Goal: Task Accomplishment & Management: Manage account settings

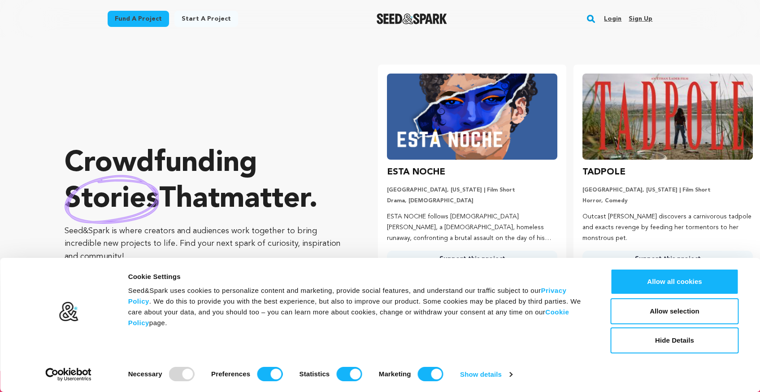
click at [617, 22] on link "Login" at bounding box center [612, 19] width 17 height 14
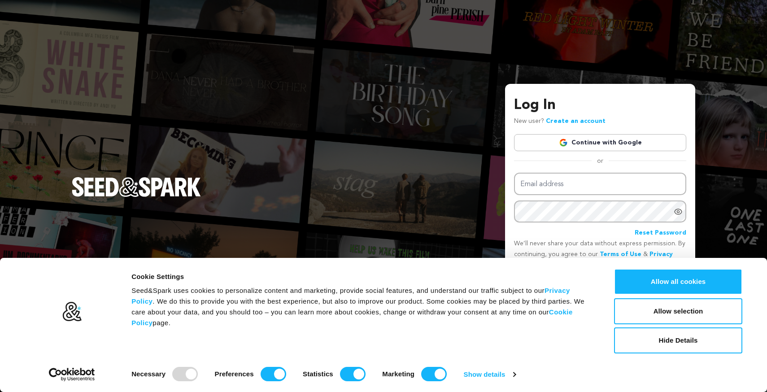
click at [579, 141] on link "Continue with Google" at bounding box center [600, 142] width 172 height 17
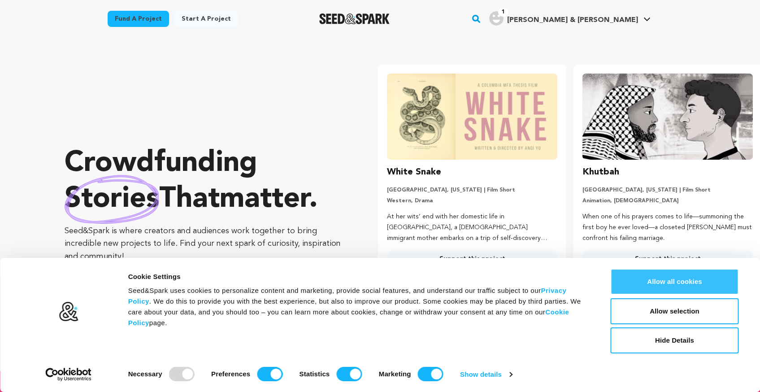
click at [653, 285] on button "Allow all cookies" at bounding box center [675, 282] width 128 height 26
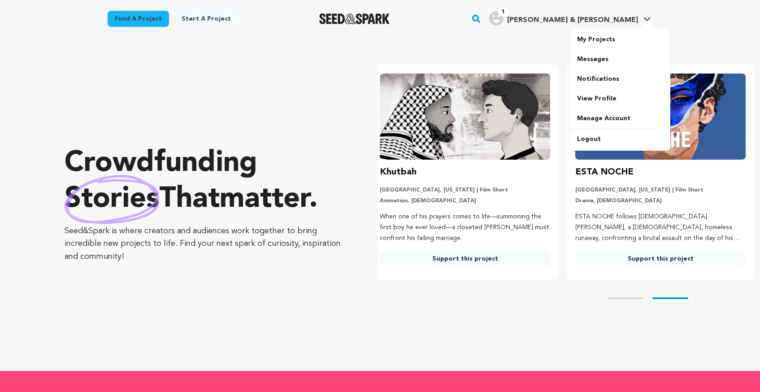
click at [618, 24] on h4 "Noelle & John F." at bounding box center [572, 20] width 131 height 11
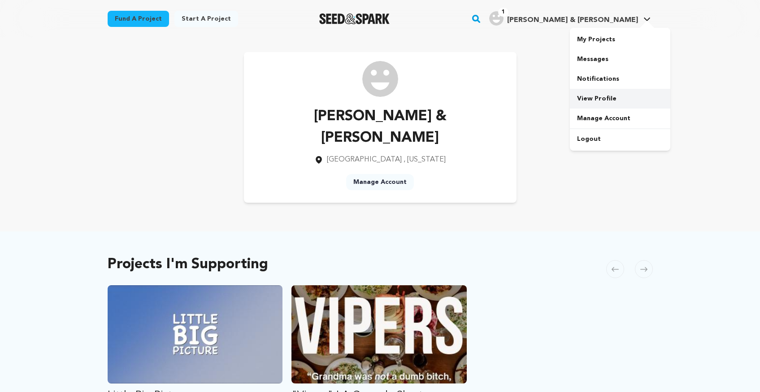
click at [604, 103] on link "View Profile" at bounding box center [620, 99] width 100 height 20
click at [597, 112] on link "Manage Account" at bounding box center [620, 119] width 100 height 20
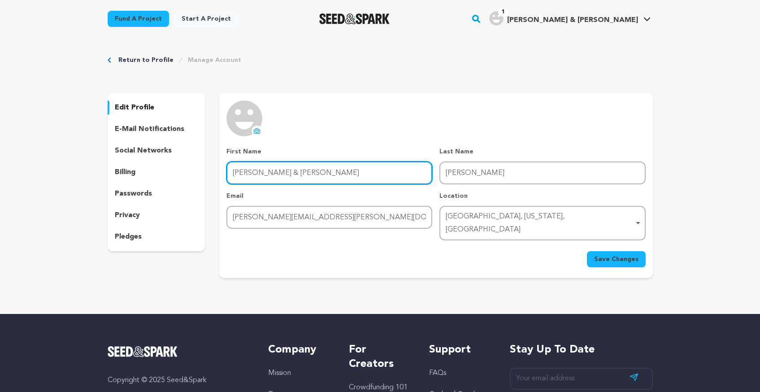
drag, startPoint x: 335, startPoint y: 172, endPoint x: 245, endPoint y: 166, distance: 89.5
click at [246, 167] on input "[PERSON_NAME] & [PERSON_NAME]" at bounding box center [329, 172] width 206 height 23
type input "N"
type input "[PERSON_NAME]"
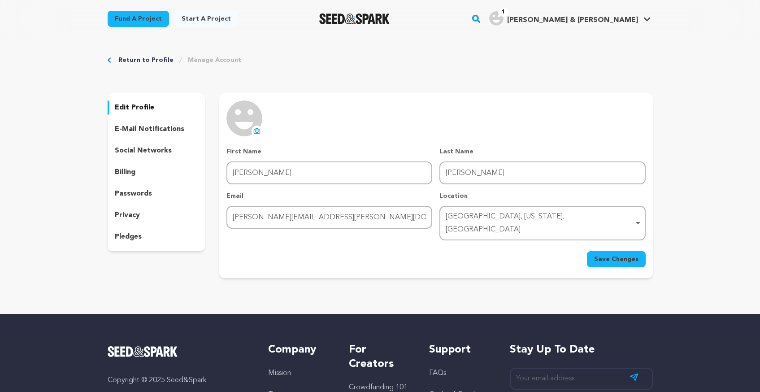
click at [601, 255] on span "Save Changes" at bounding box center [616, 259] width 44 height 9
click at [127, 55] on div "Return to Profile Manage Account edit profile e-mail notifications social netwo…" at bounding box center [380, 169] width 574 height 262
click at [129, 58] on link "Return to Profile" at bounding box center [145, 60] width 55 height 9
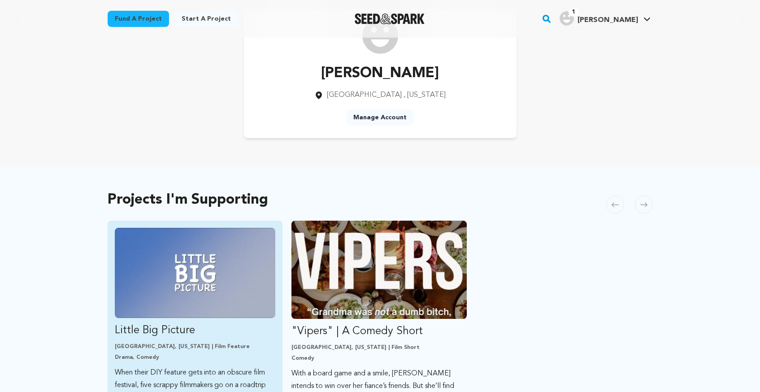
scroll to position [96, 0]
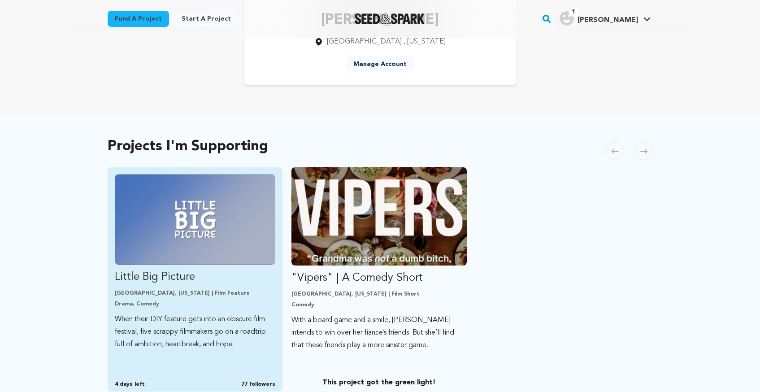
click at [199, 219] on img "Fund Little Big Picture" at bounding box center [195, 219] width 161 height 90
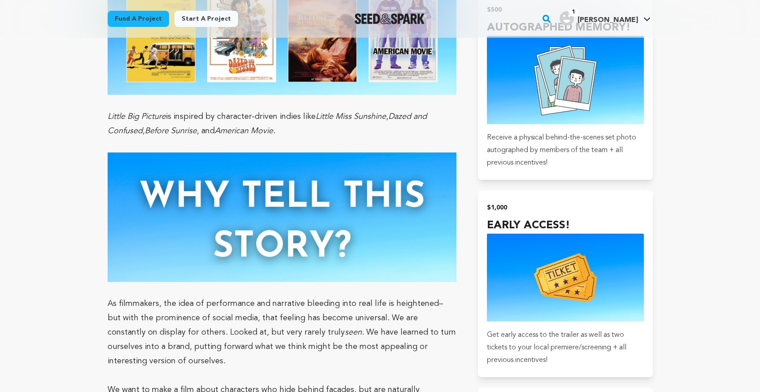
scroll to position [1362, 0]
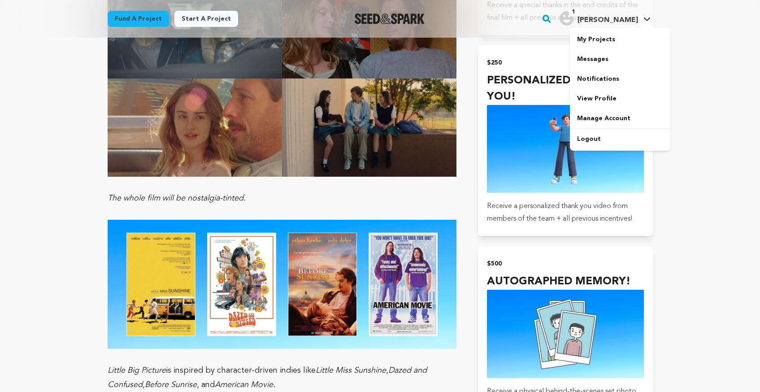
click at [630, 19] on span "[PERSON_NAME]" at bounding box center [608, 20] width 61 height 7
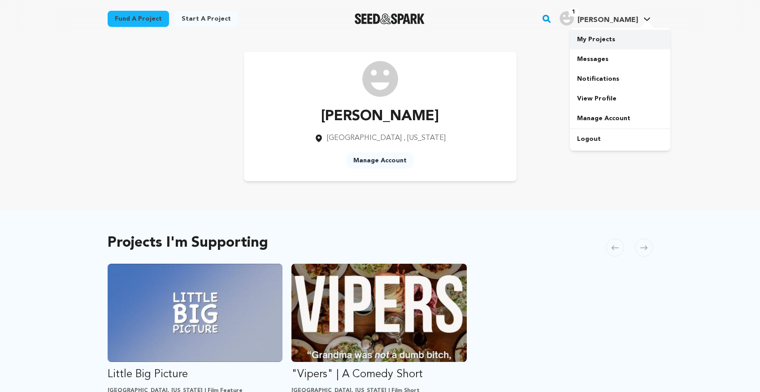
click at [598, 41] on link "My Projects" at bounding box center [620, 40] width 100 height 20
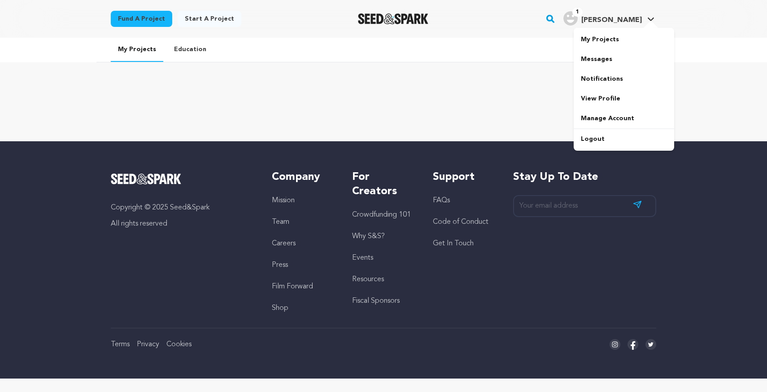
click at [639, 24] on h4 "[PERSON_NAME]" at bounding box center [611, 20] width 61 height 11
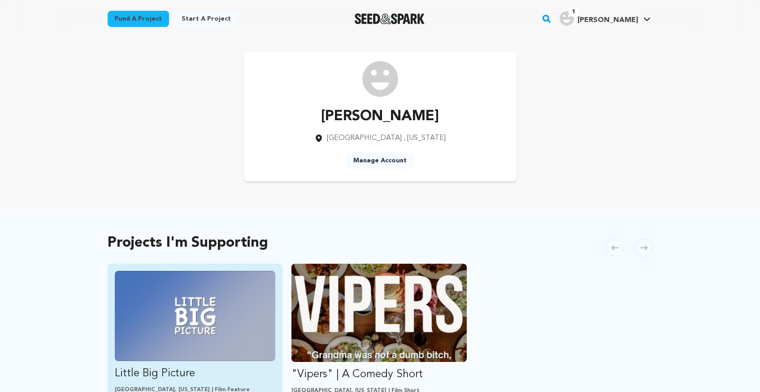
click at [208, 300] on img "Fund Little Big Picture" at bounding box center [195, 316] width 161 height 90
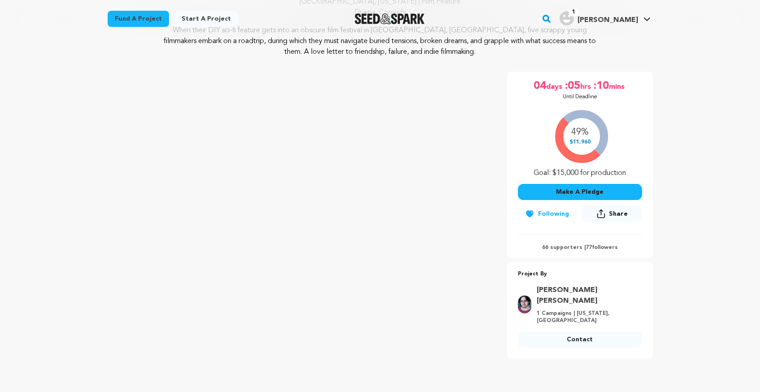
scroll to position [147, 0]
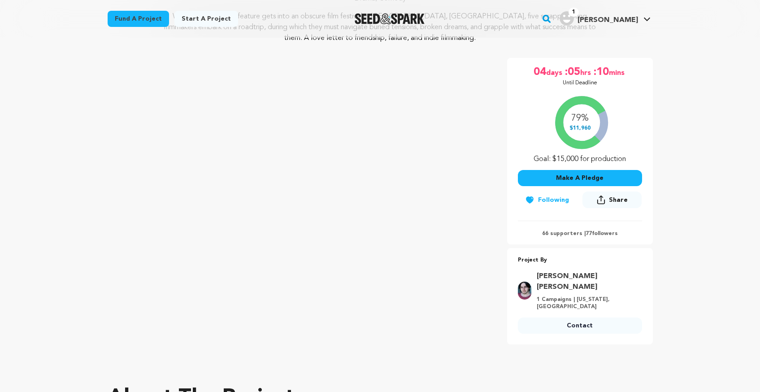
click at [556, 233] on p "66 supporters | 77 followers" at bounding box center [580, 233] width 124 height 7
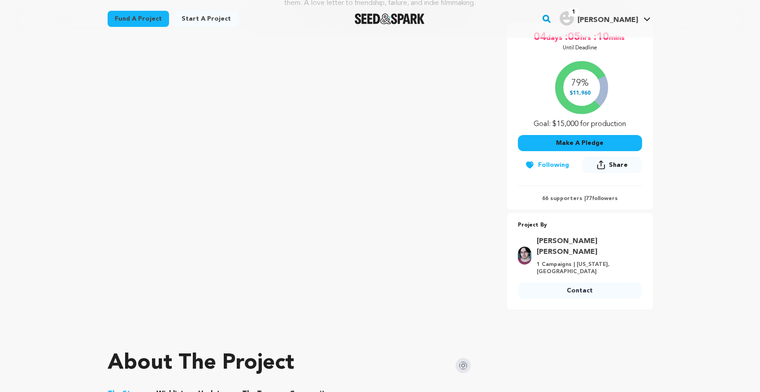
scroll to position [198, 0]
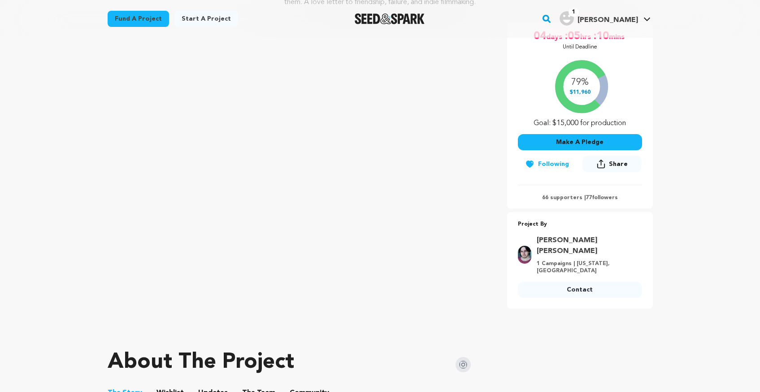
click at [586, 79] on div "79% $11,960 Goal: $15,000 for production" at bounding box center [580, 91] width 124 height 74
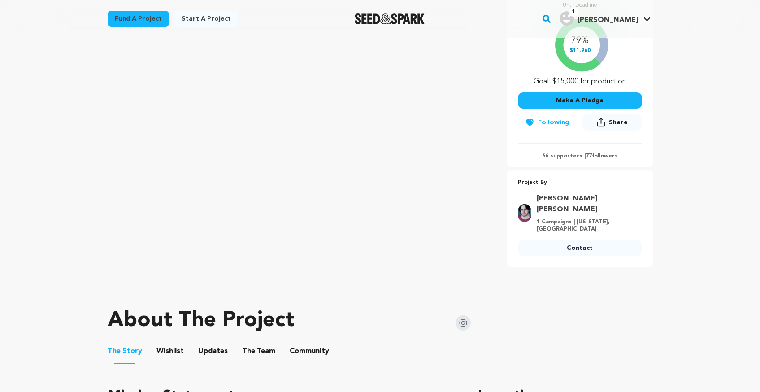
scroll to position [257, 0]
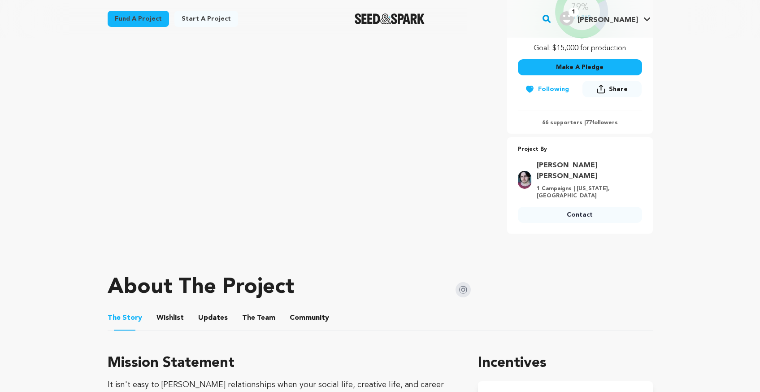
click at [218, 309] on button "Updates" at bounding box center [213, 320] width 22 height 22
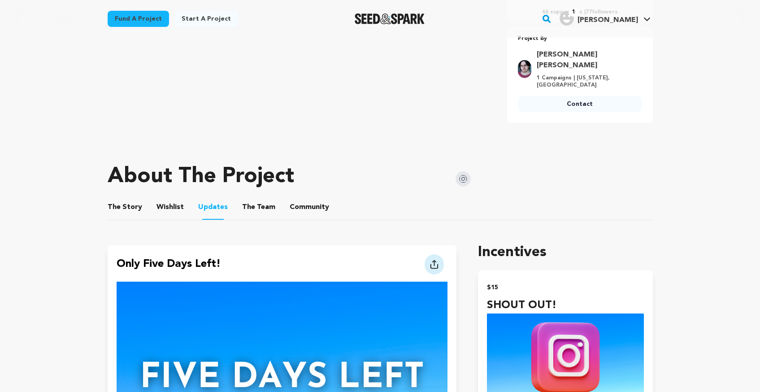
scroll to position [373, 0]
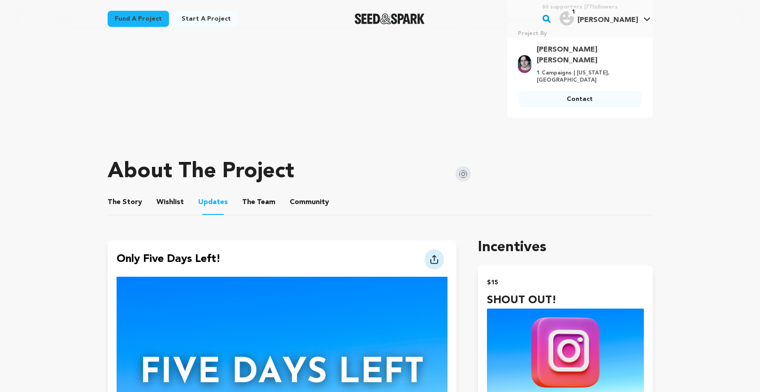
click at [302, 193] on button "Community" at bounding box center [310, 204] width 22 height 22
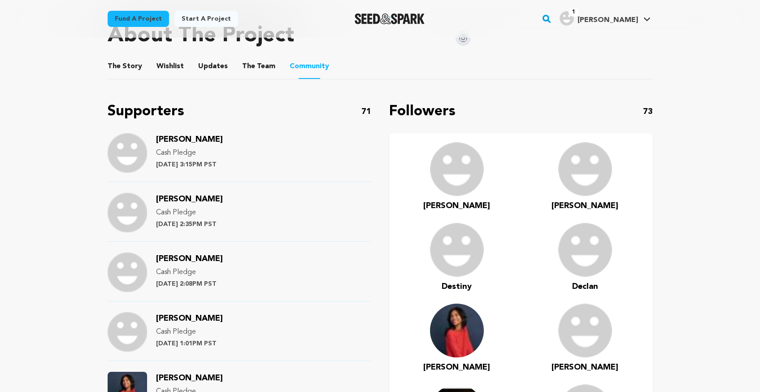
scroll to position [623, 0]
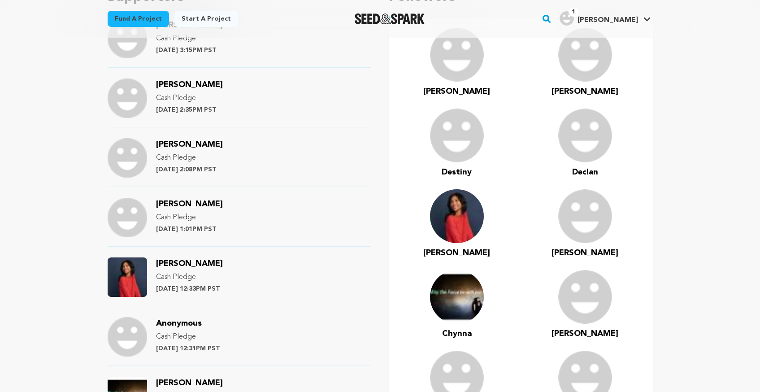
click at [223, 284] on p "[DATE] 12:33PM PST" at bounding box center [189, 288] width 67 height 9
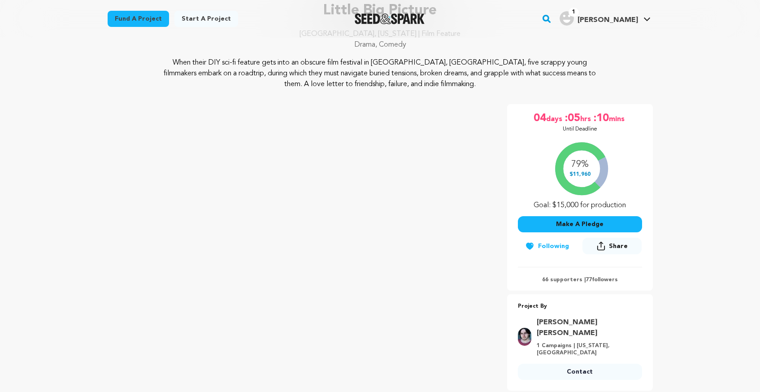
scroll to position [0, 0]
